Goal: Task Accomplishment & Management: Manage account settings

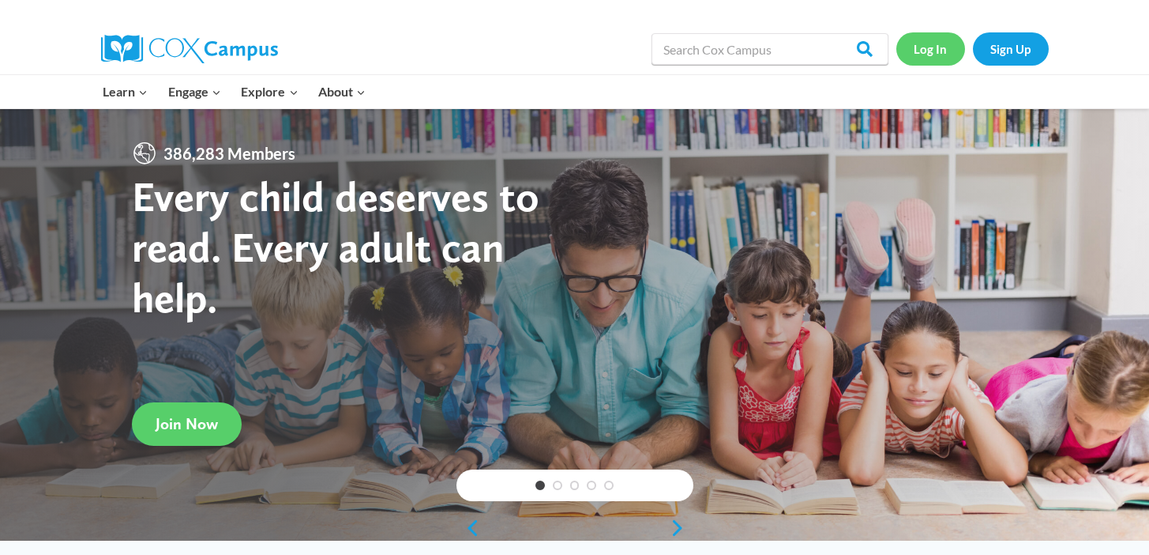
click at [929, 50] on link "Log In" at bounding box center [931, 48] width 69 height 32
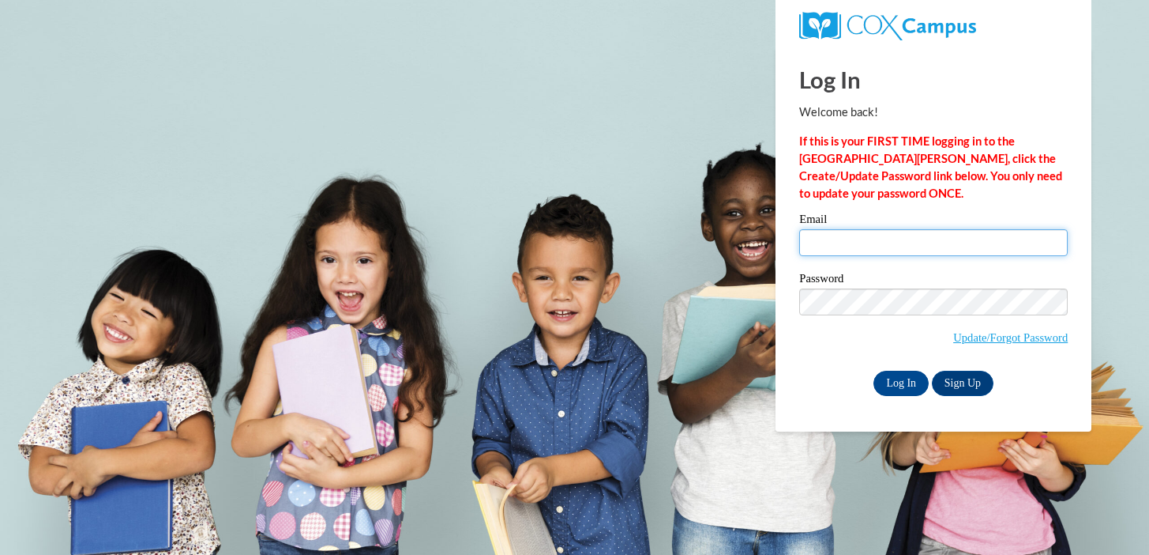
click at [869, 236] on input "Email" at bounding box center [933, 242] width 269 height 27
type input "[PERSON_NAME][EMAIL_ADDRESS][PERSON_NAME][DOMAIN_NAME]"
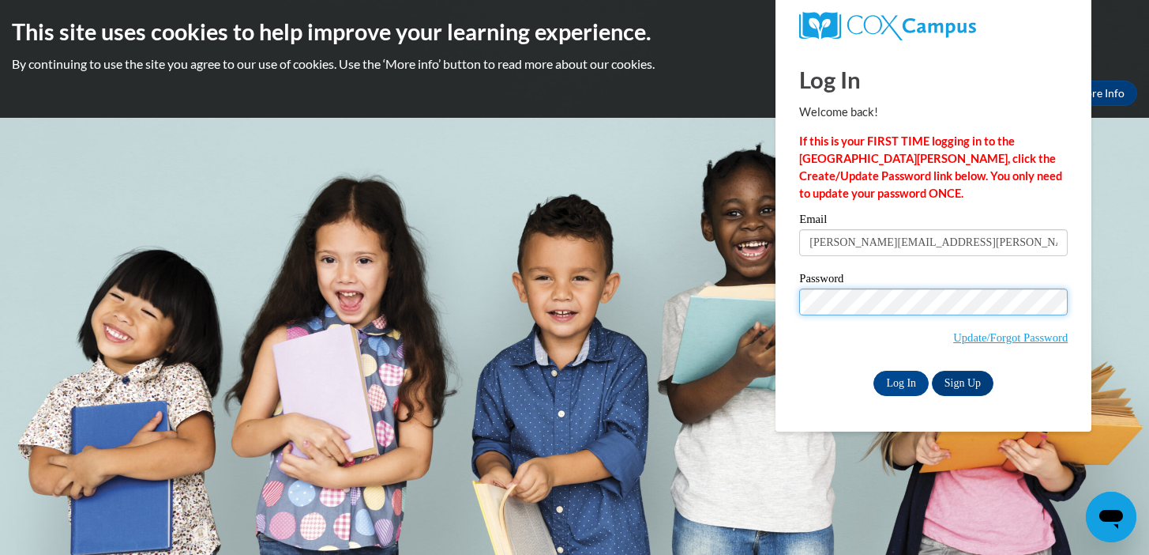
click at [874, 370] on input "Log In" at bounding box center [901, 382] width 55 height 25
click at [843, 345] on span "Update/Forgot Password" at bounding box center [933, 321] width 269 height 66
click at [893, 378] on input "Log In" at bounding box center [901, 382] width 55 height 25
click at [774, 301] on body "This site uses cookies to help improve your learning experience. By continuing …" at bounding box center [574, 277] width 1149 height 555
click at [874, 370] on input "Log In" at bounding box center [901, 382] width 55 height 25
